Goal: Task Accomplishment & Management: Manage account settings

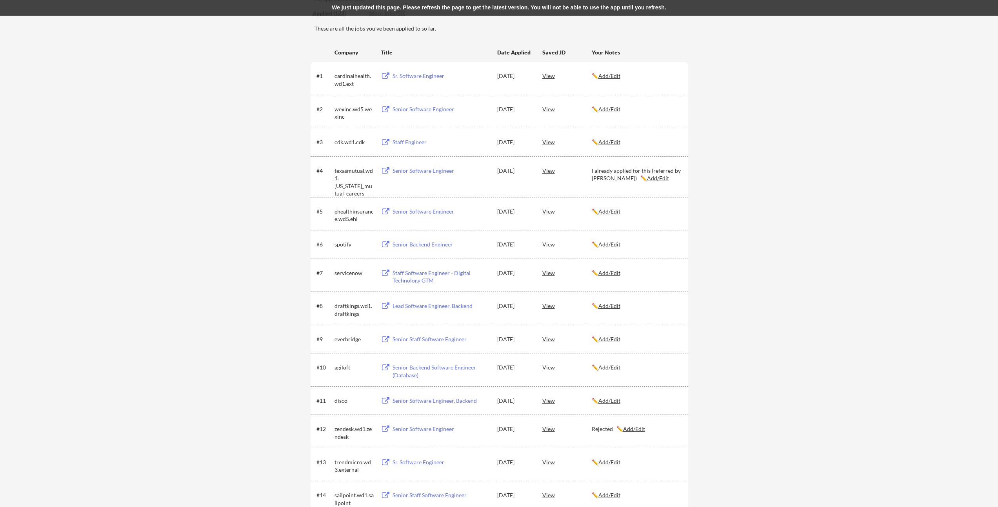
scroll to position [91, 0]
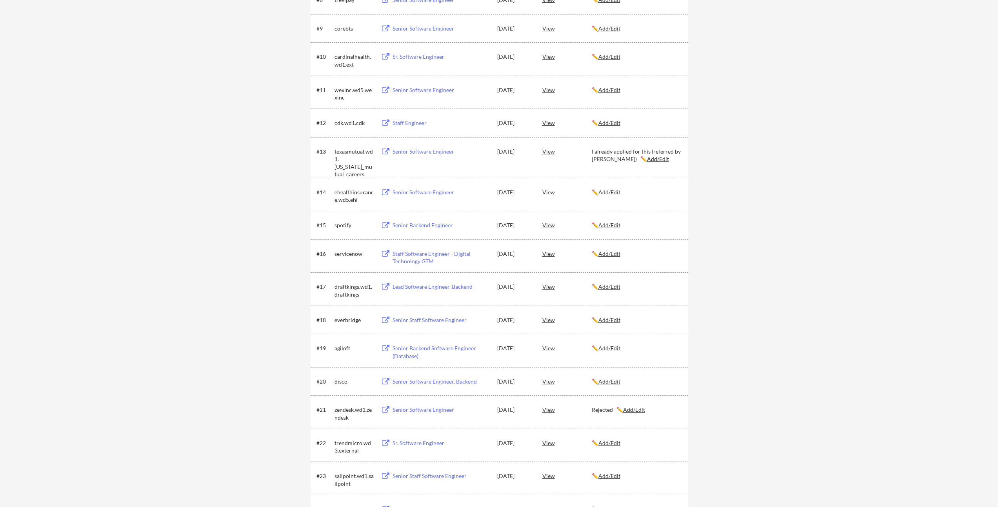
scroll to position [792, 0]
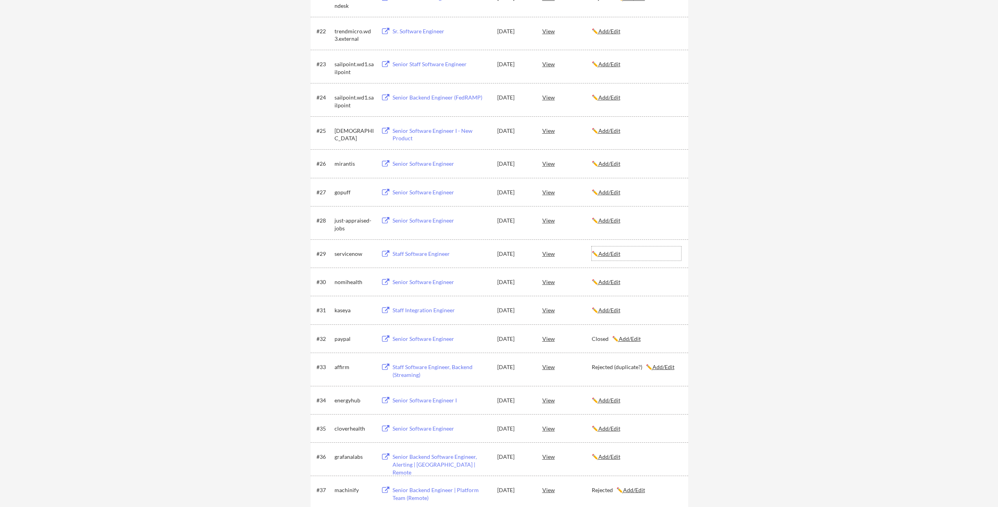
click at [608, 255] on u "Add/Edit" at bounding box center [609, 253] width 22 height 7
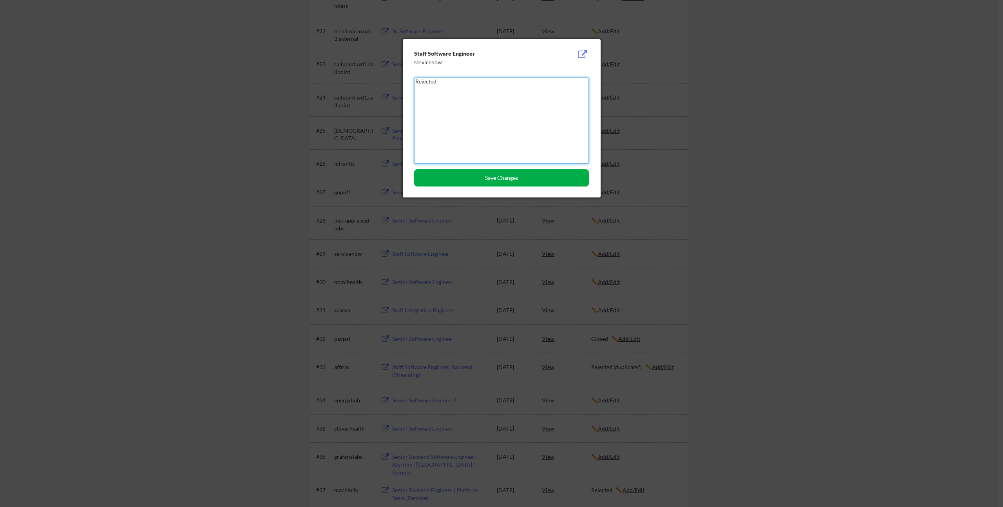
type textarea "Rejected"
click at [524, 182] on button "Save Changes" at bounding box center [501, 177] width 175 height 17
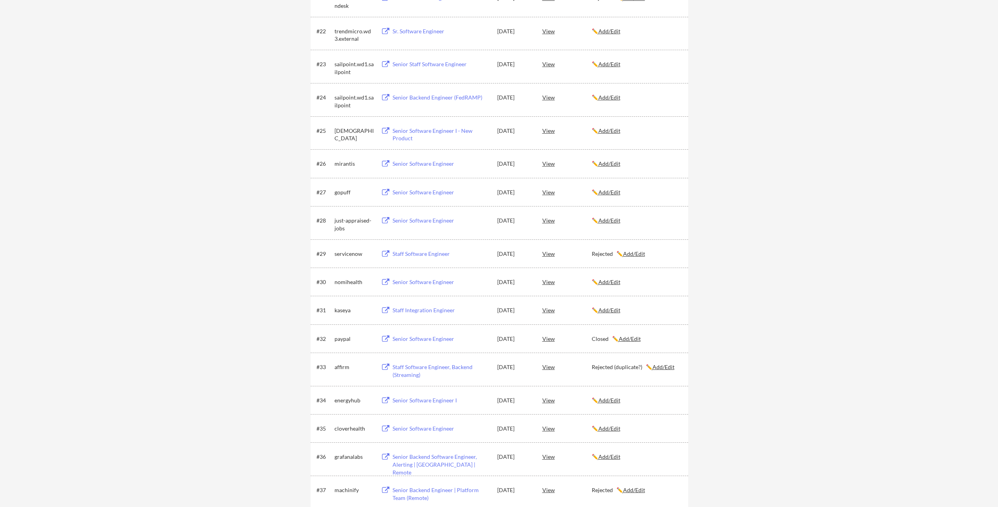
scroll to position [1388, 0]
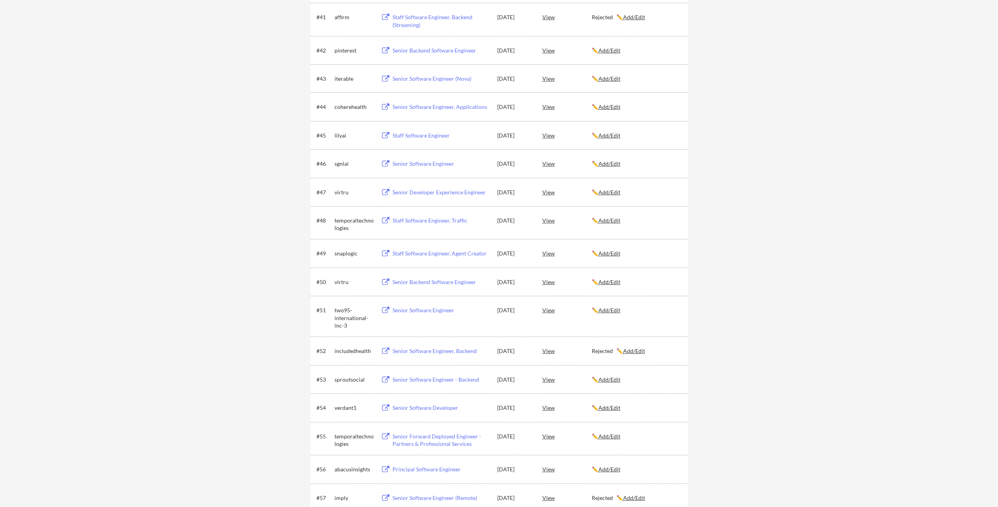
click at [608, 244] on div "#49 snaplogic Staff Software Engineer, Agent Creator [DATE] View ✏️ Add/Edit" at bounding box center [498, 253] width 377 height 28
click at [610, 255] on u "Add/Edit" at bounding box center [609, 253] width 22 height 7
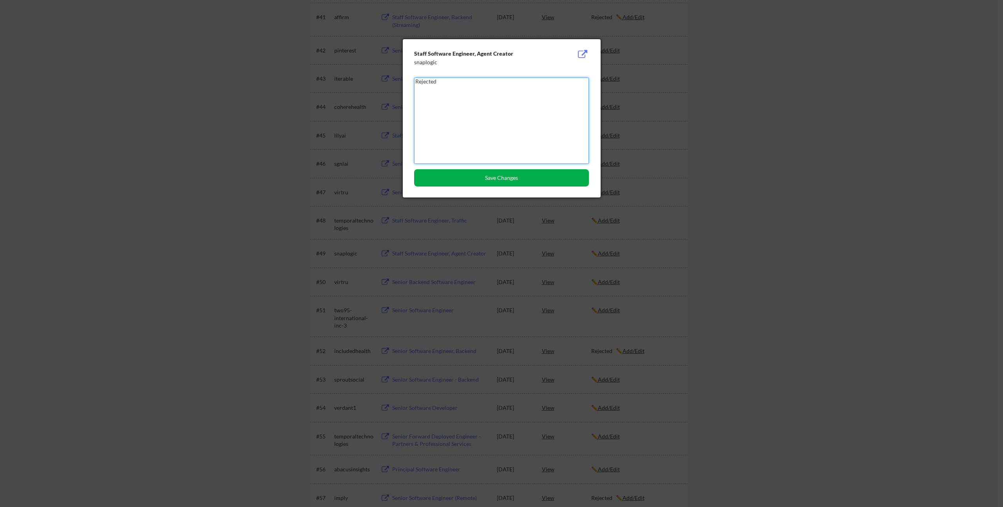
type textarea "Rejected"
click at [497, 180] on button "Save Changes" at bounding box center [501, 177] width 175 height 17
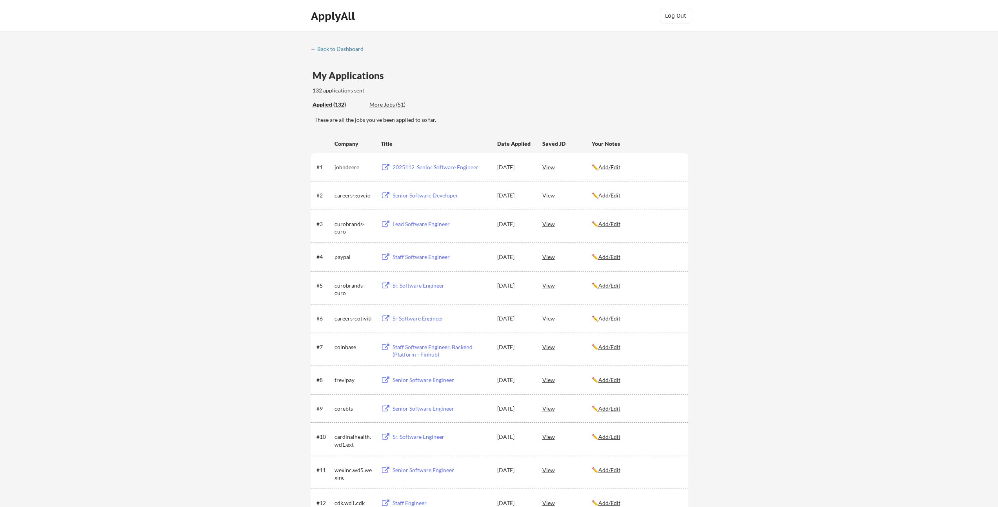
scroll to position [1242, 0]
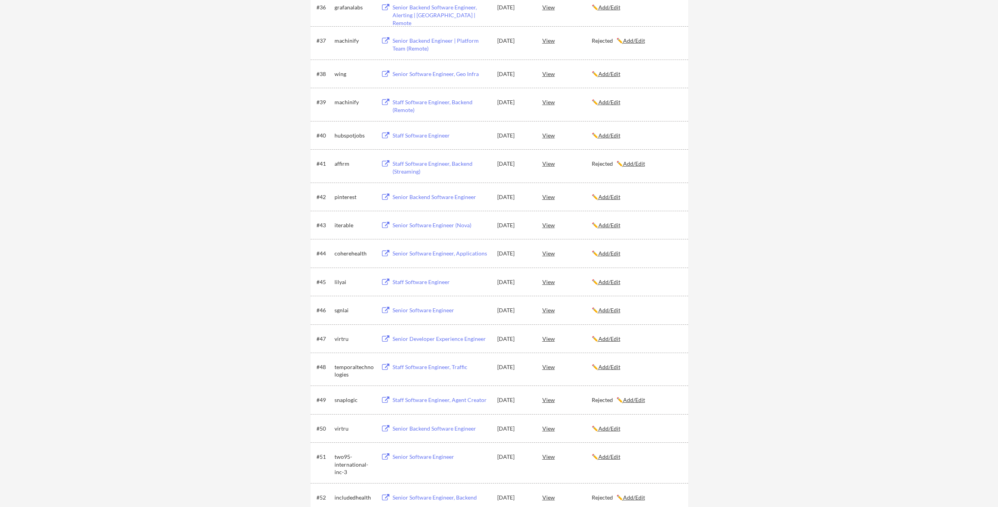
click at [615, 256] on u "Add/Edit" at bounding box center [609, 253] width 22 height 7
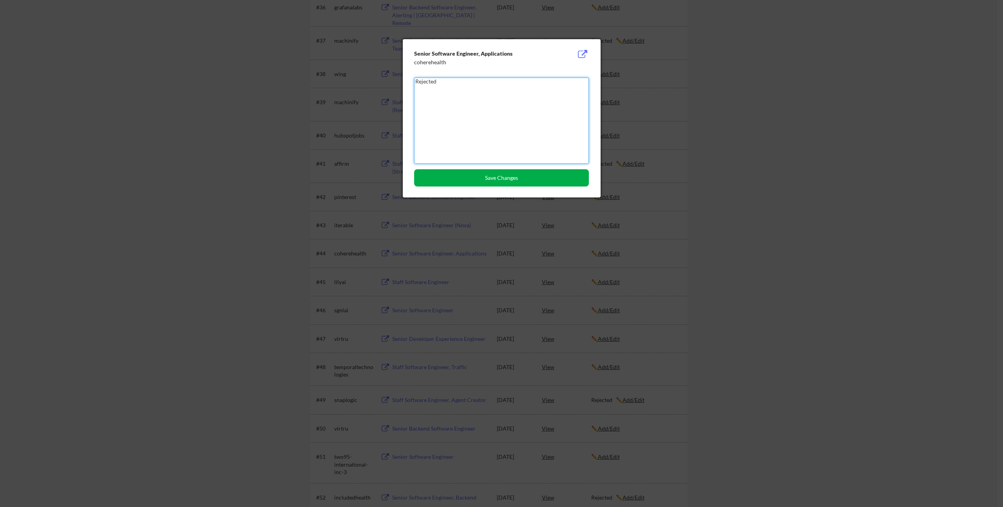
type textarea "Rejected"
click at [483, 179] on button "Save Changes" at bounding box center [501, 177] width 175 height 17
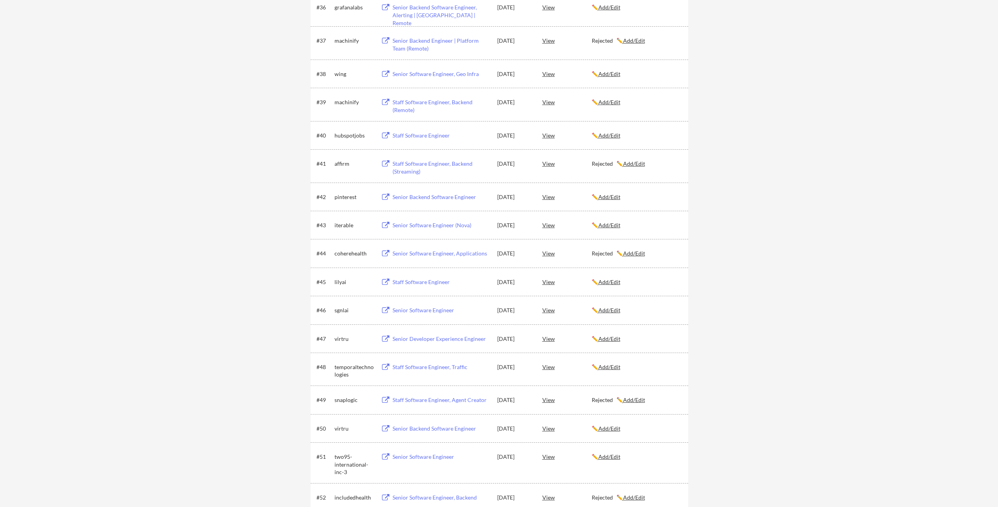
scroll to position [93, 0]
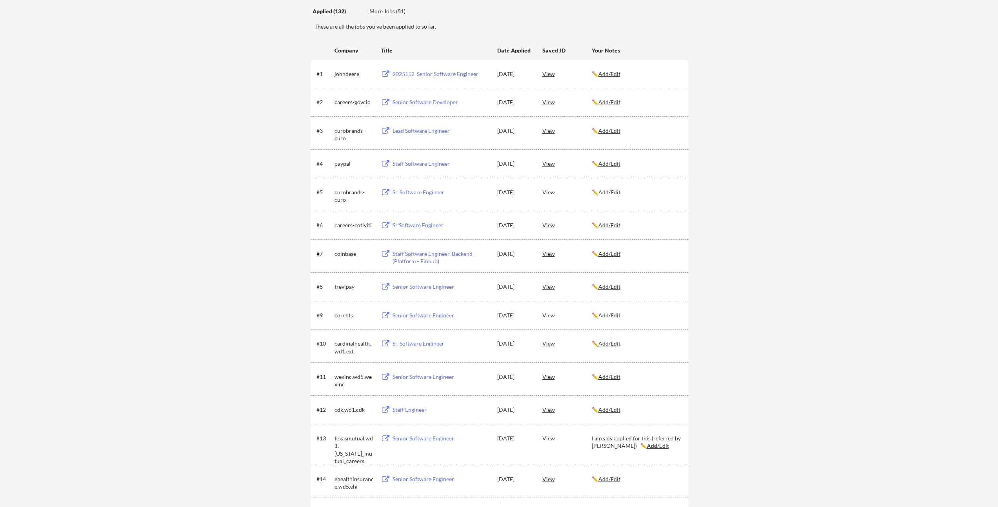
click at [607, 254] on u "Add/Edit" at bounding box center [609, 253] width 22 height 7
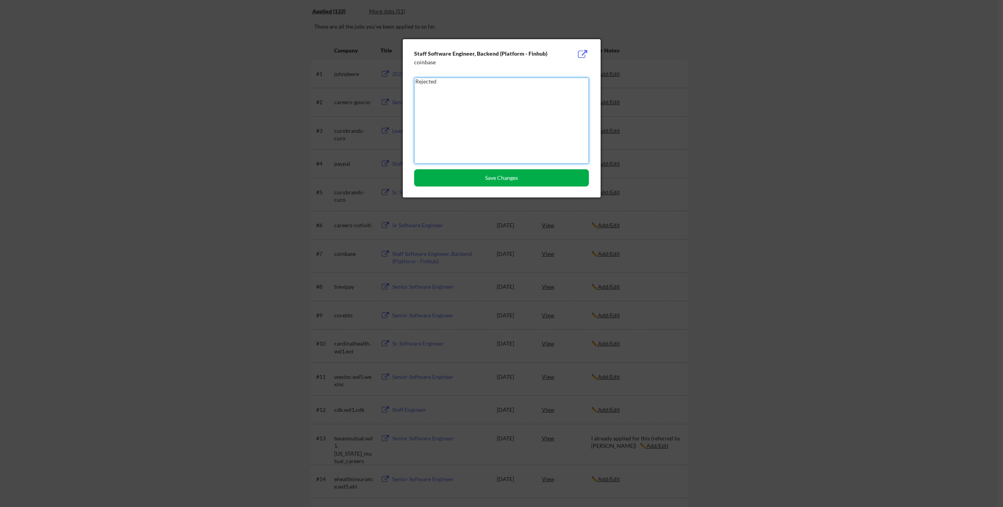
type textarea "Rejected"
click at [515, 182] on button "Save Changes" at bounding box center [501, 177] width 175 height 17
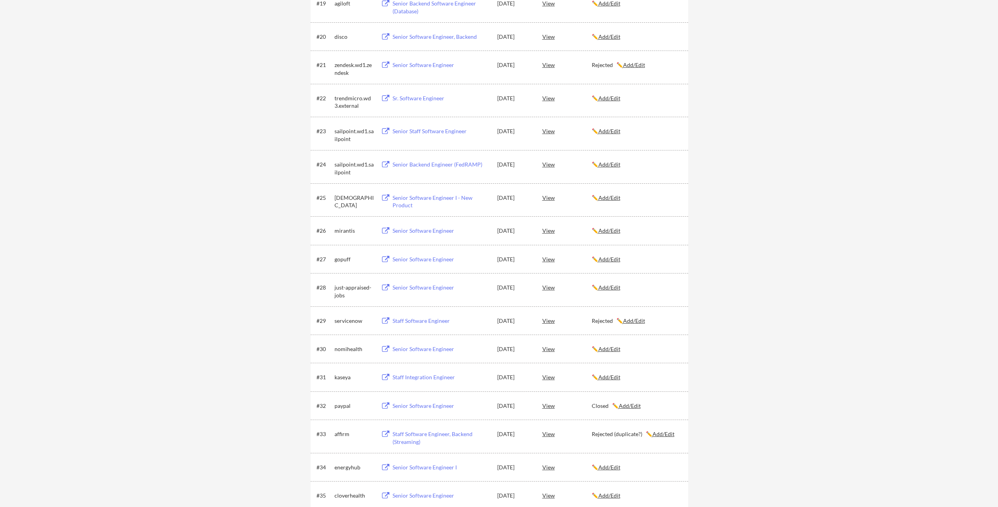
scroll to position [696, 0]
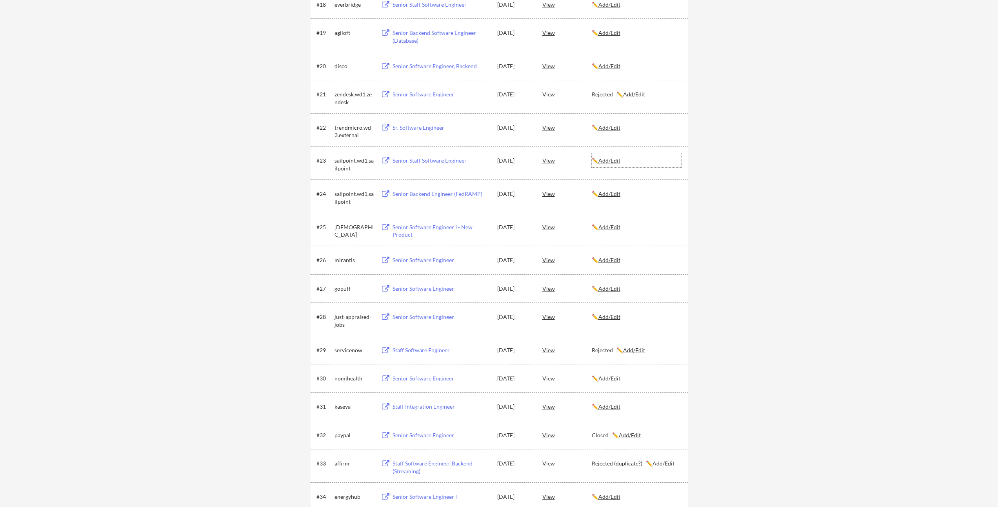
click at [607, 160] on u "Add/Edit" at bounding box center [609, 160] width 22 height 7
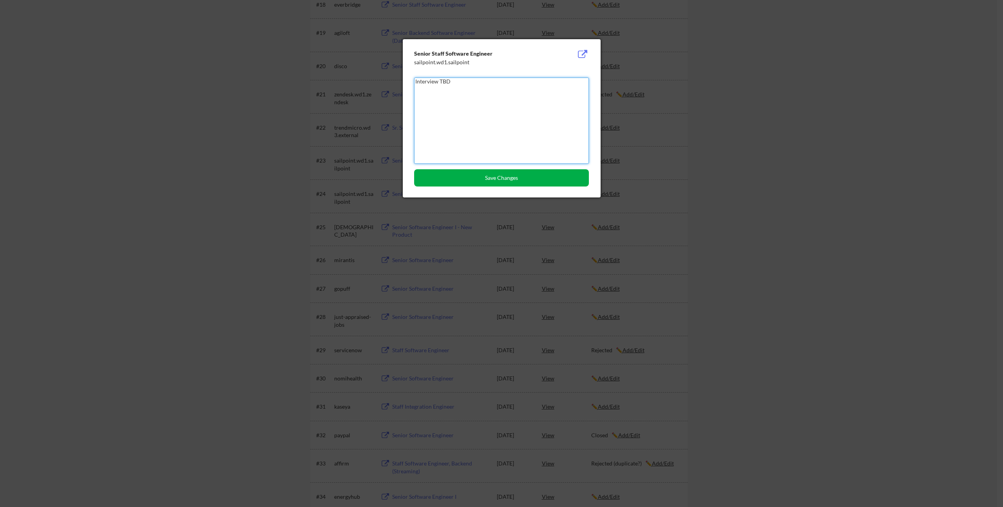
type textarea "Interview TBD"
click at [515, 183] on button "Save Changes" at bounding box center [501, 177] width 175 height 17
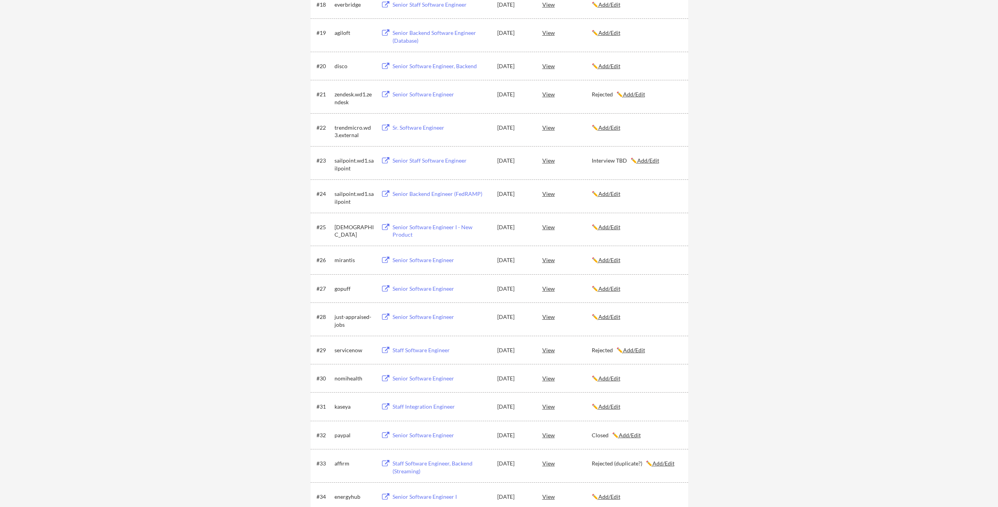
click at [442, 161] on div "Senior Staff Software Engineer" at bounding box center [440, 161] width 97 height 8
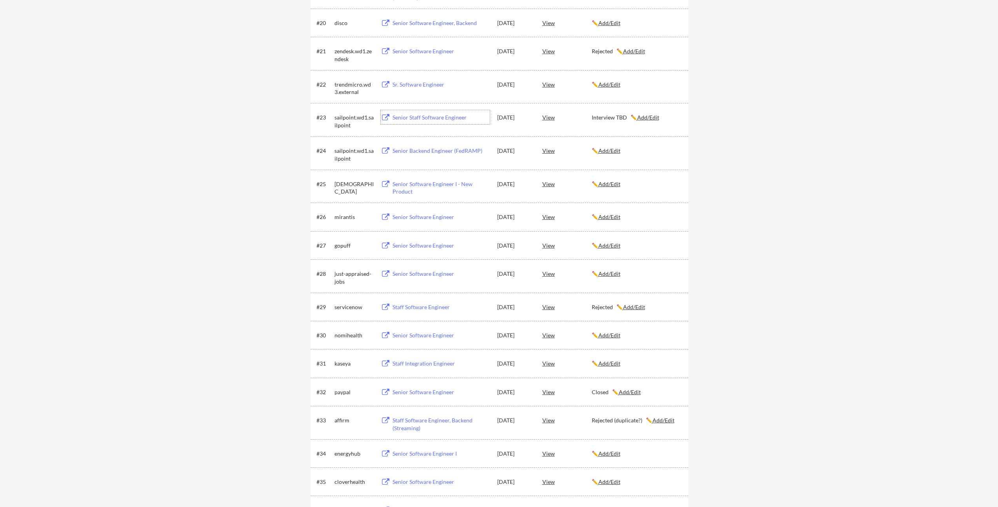
scroll to position [734, 0]
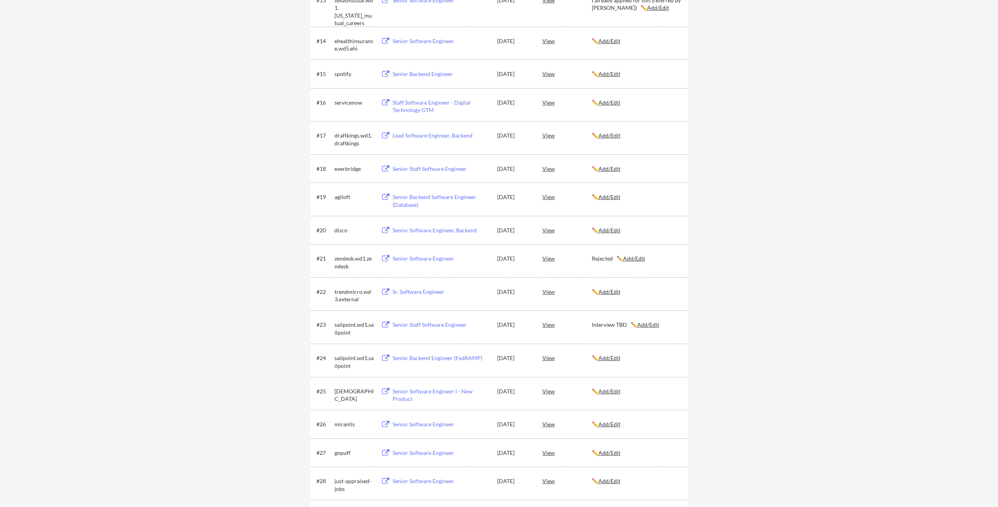
scroll to position [526, 0]
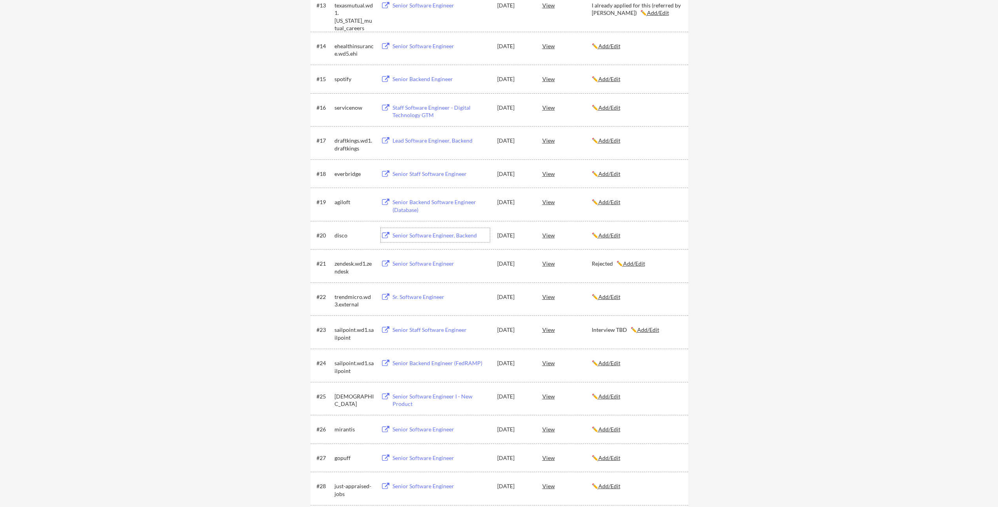
click at [437, 238] on div "Senior Software Engineer, Backend" at bounding box center [440, 236] width 97 height 8
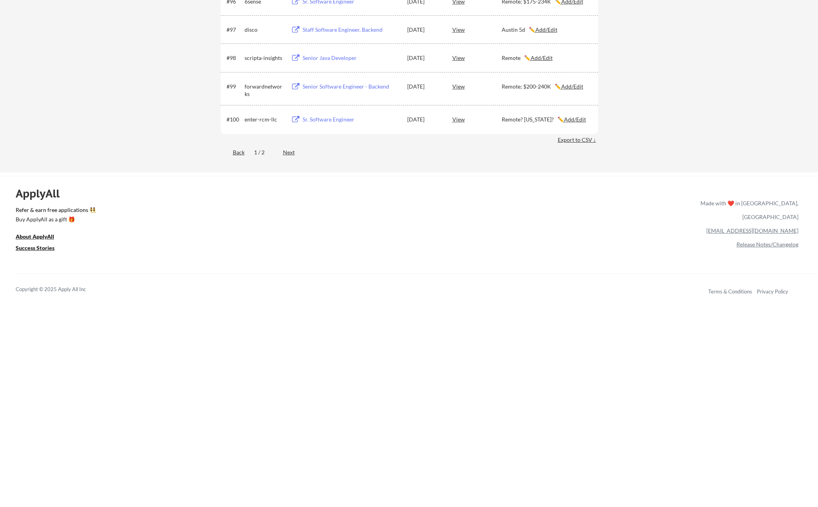
scroll to position [3018, 0]
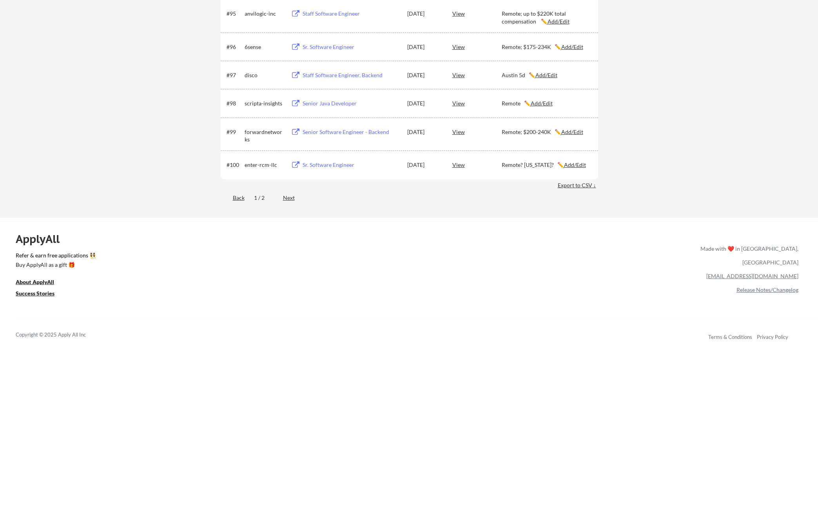
click at [288, 200] on div "Next" at bounding box center [293, 198] width 21 height 8
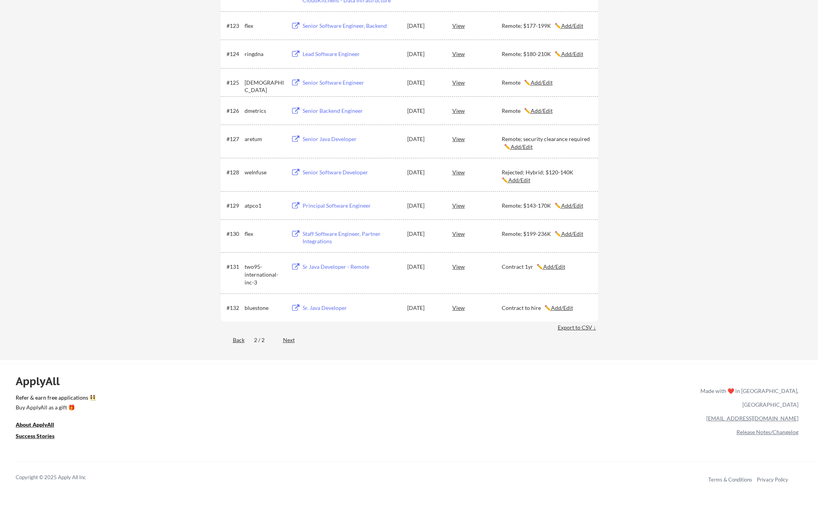
scroll to position [852, 0]
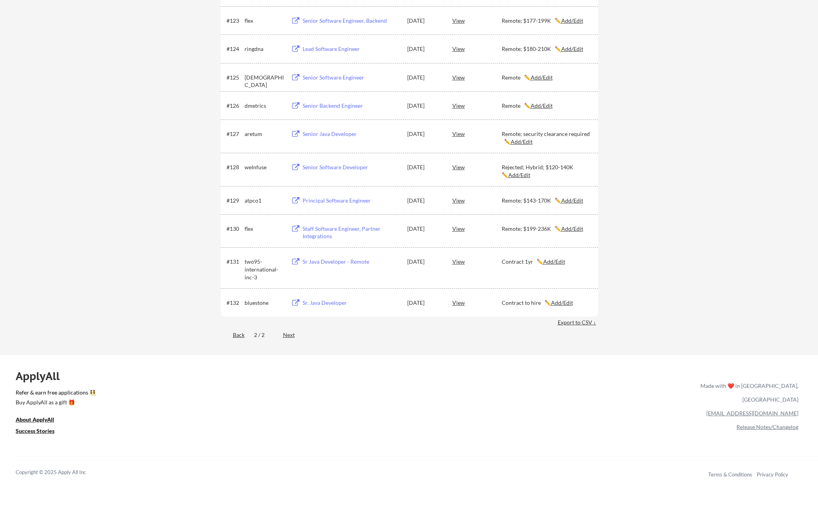
click at [582, 323] on div "Export to CSV ↓" at bounding box center [578, 323] width 40 height 8
